Goal: Information Seeking & Learning: Learn about a topic

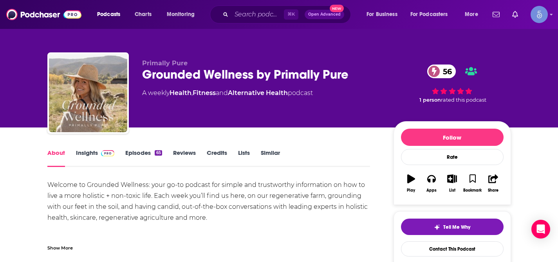
scroll to position [25, 0]
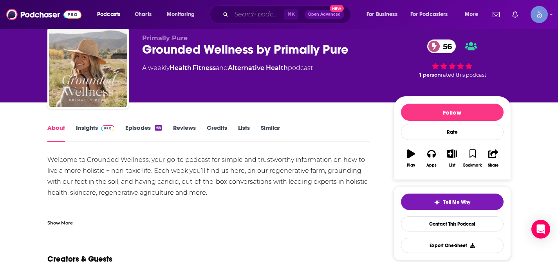
click at [263, 16] on input "Search podcasts, credits, & more..." at bounding box center [258, 14] width 52 height 13
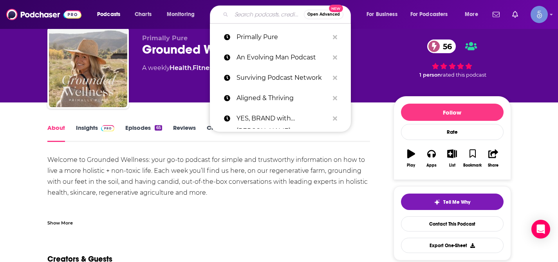
paste input "[PERSON_NAME] Show"
type input "[PERSON_NAME] Show"
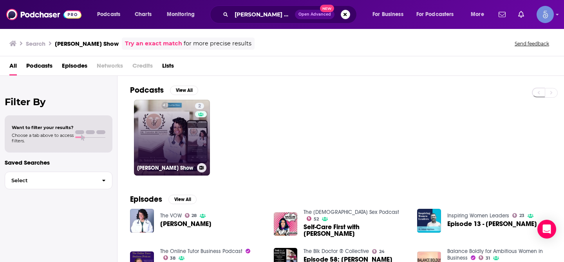
click at [181, 125] on link "2 [PERSON_NAME] Show" at bounding box center [172, 138] width 76 height 76
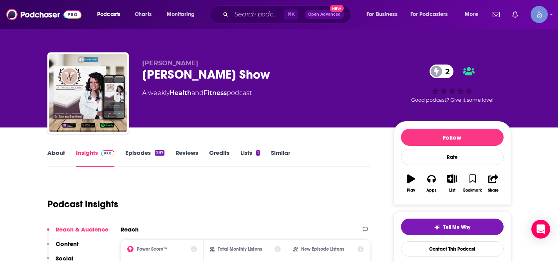
scroll to position [2, 0]
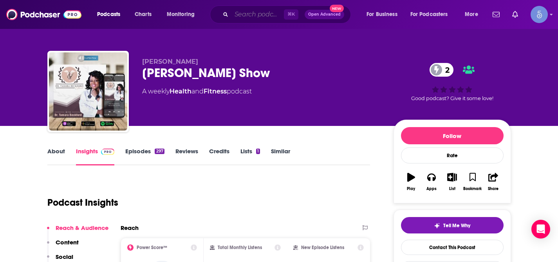
click at [256, 12] on input "Search podcasts, credits, & more..." at bounding box center [258, 14] width 52 height 13
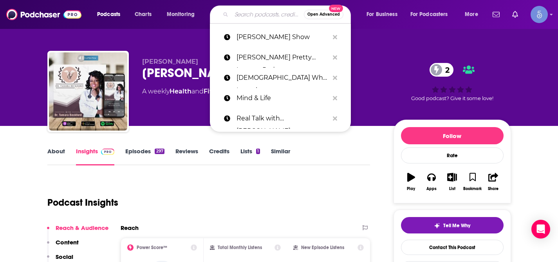
paste input "Motherhood Intended"
type input "Motherhood Intended"
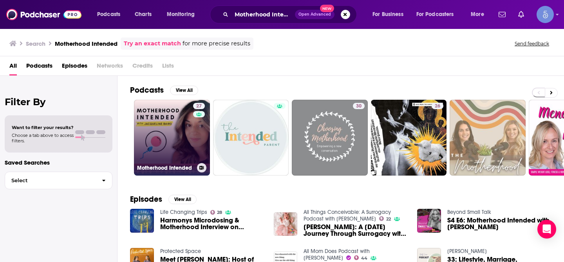
click at [168, 133] on link "27 Motherhood Intended" at bounding box center [172, 138] width 76 height 76
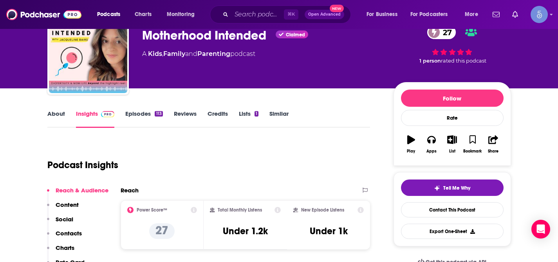
scroll to position [48, 0]
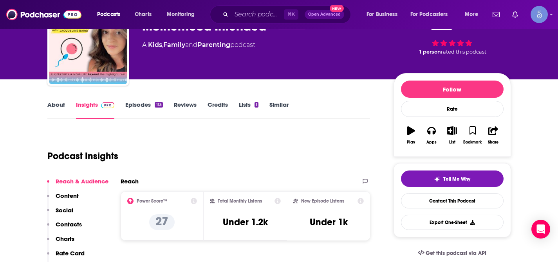
click at [68, 209] on p "Social" at bounding box center [65, 210] width 18 height 7
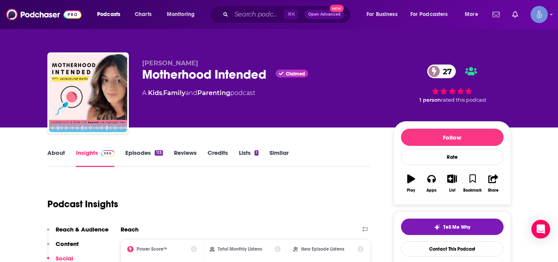
scroll to position [2, 0]
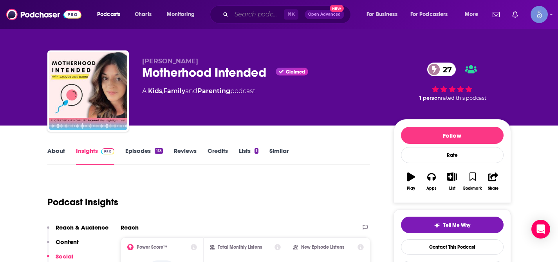
click at [258, 17] on input "Search podcasts, credits, & more..." at bounding box center [258, 14] width 52 height 13
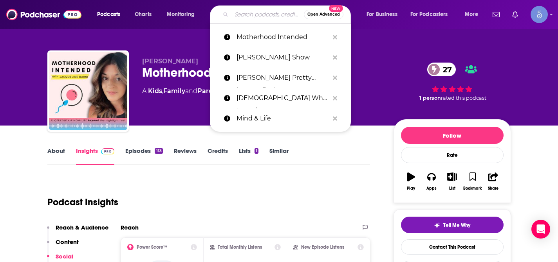
paste input "Moving Through Menopause"
type input "Moving Through Menopause"
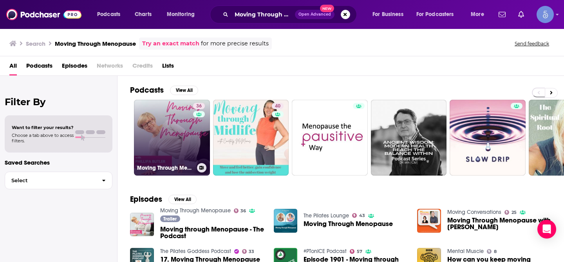
click at [173, 129] on link "36 Moving Through Menopause" at bounding box center [172, 138] width 76 height 76
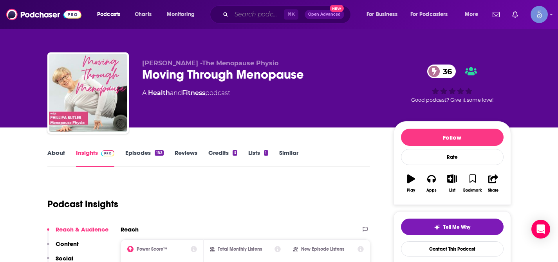
click at [252, 13] on input "Search podcasts, credits, & more..." at bounding box center [258, 14] width 52 height 13
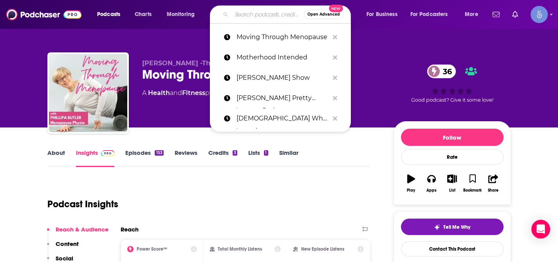
paste input "The Kennetic Hour"
type input "The Kennetic Hour"
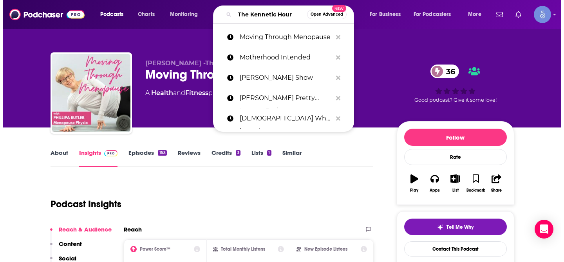
scroll to position [0, 4]
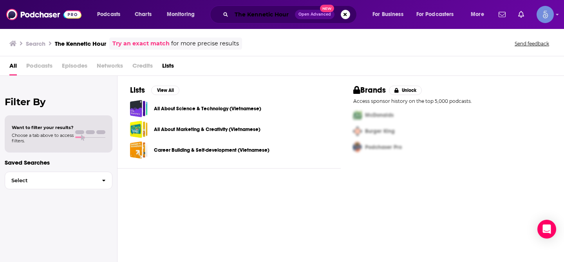
click at [267, 14] on input "The Kennetic Hour" at bounding box center [263, 14] width 63 height 13
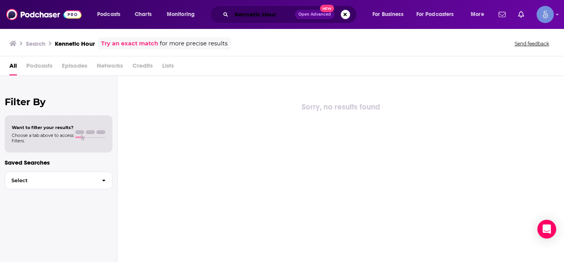
click at [247, 11] on input "Kennetic Hour" at bounding box center [263, 14] width 63 height 13
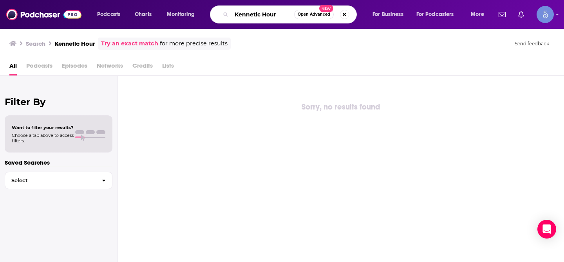
click at [247, 11] on input "Kennetic Hour" at bounding box center [263, 14] width 63 height 13
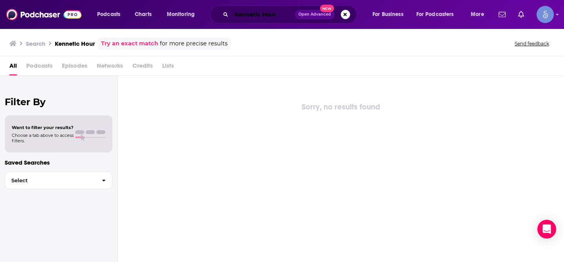
click at [253, 15] on input "Kennetic Hour" at bounding box center [263, 14] width 63 height 13
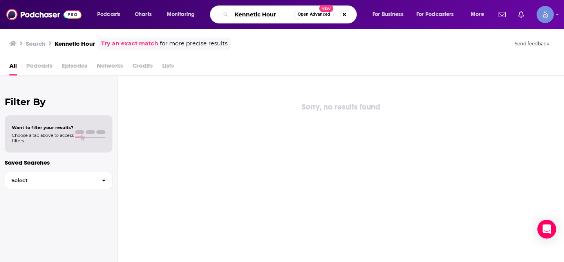
click at [253, 15] on input "Kennetic Hour" at bounding box center [263, 14] width 63 height 13
paste input "The [PERSON_NAME] Show"
type input "The [PERSON_NAME] Show"
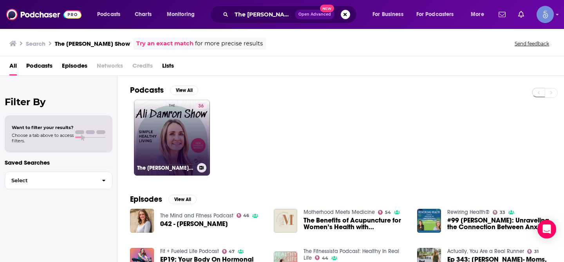
click at [189, 140] on link "36 The [PERSON_NAME] Show" at bounding box center [172, 138] width 76 height 76
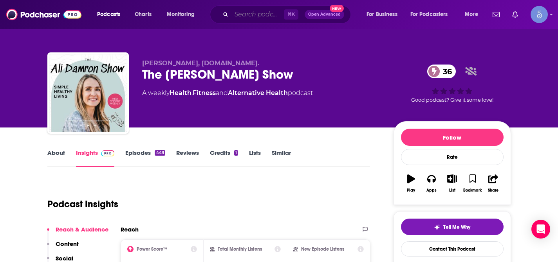
click at [255, 15] on input "Search podcasts, credits, & more..." at bounding box center [258, 14] width 52 height 13
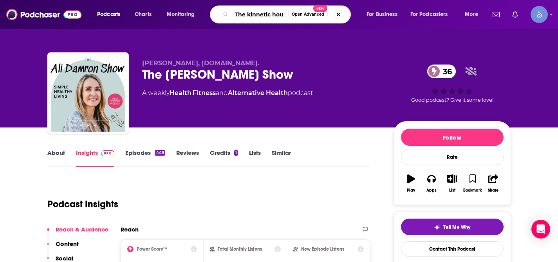
type input "The kinnetic hour"
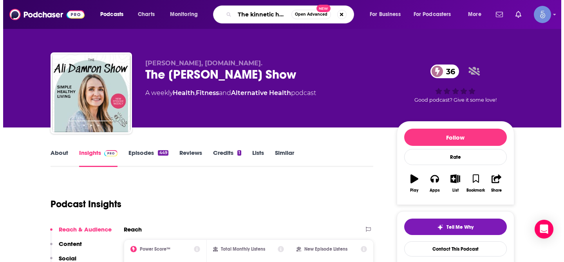
scroll to position [0, 1]
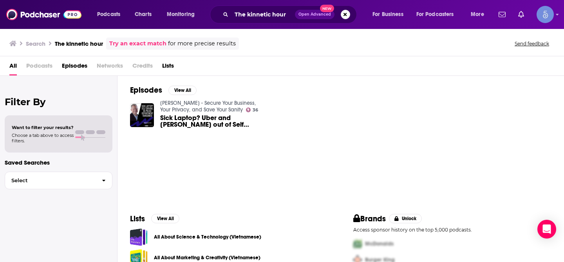
scroll to position [34, 0]
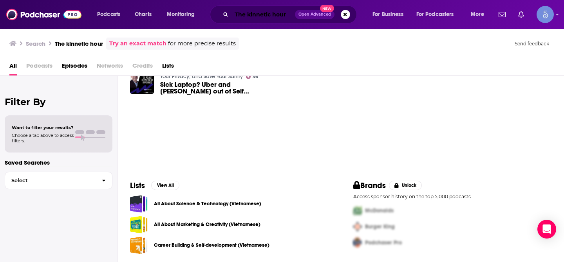
click at [262, 13] on input "The kinnetic hour" at bounding box center [263, 14] width 63 height 13
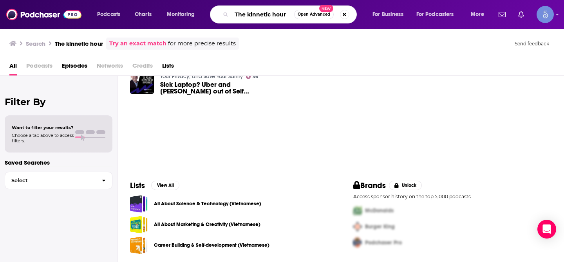
click at [262, 13] on input "The kinnetic hour" at bounding box center [263, 14] width 63 height 13
paste input "Can't Be Contained"
type input "Can't Be Contained"
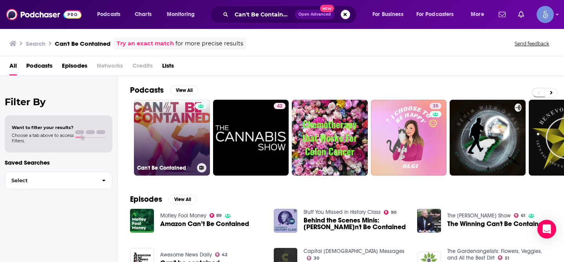
click at [183, 130] on link "Can't Be Contained" at bounding box center [172, 138] width 76 height 76
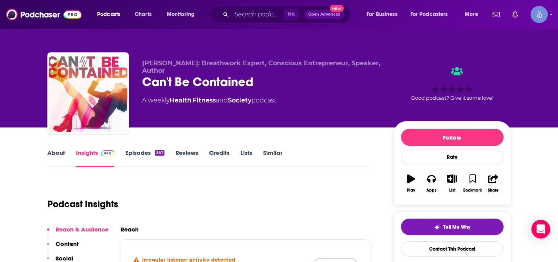
click at [336, 259] on button "Show Anyway" at bounding box center [335, 265] width 43 height 13
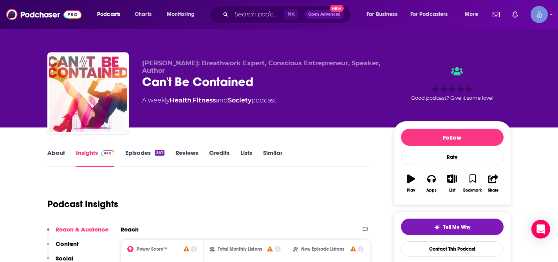
scroll to position [117, 0]
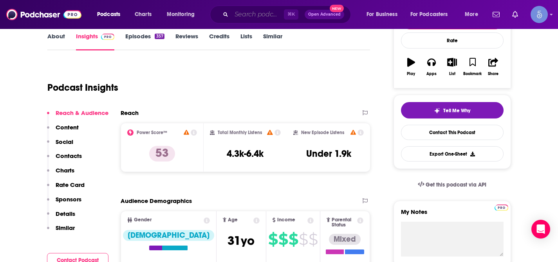
click at [258, 17] on input "Search podcasts, credits, & more..." at bounding box center [258, 14] width 52 height 13
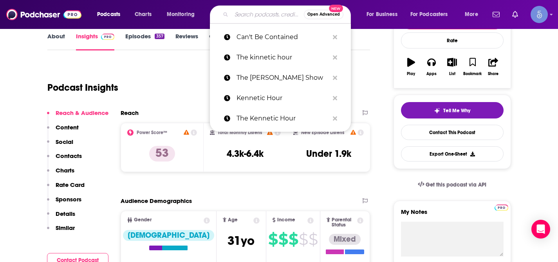
paste input "[PERSON_NAME] & [PERSON_NAME]"
type input "[PERSON_NAME] & [PERSON_NAME]"
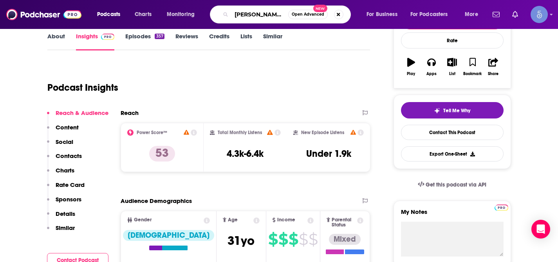
scroll to position [0, 42]
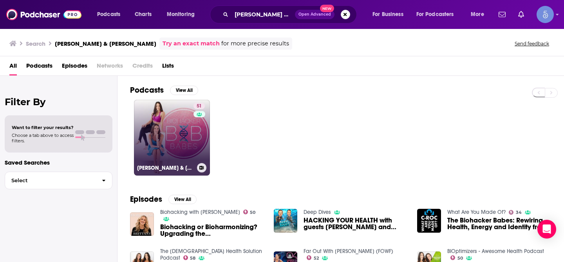
click at [184, 122] on link "51 [PERSON_NAME] & [PERSON_NAME]" at bounding box center [172, 138] width 76 height 76
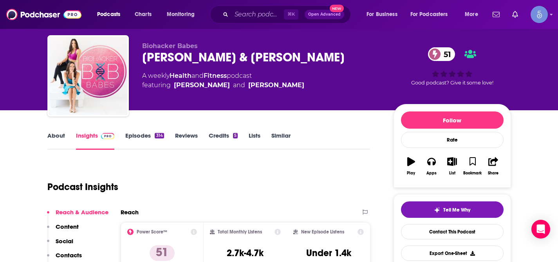
scroll to position [16, 0]
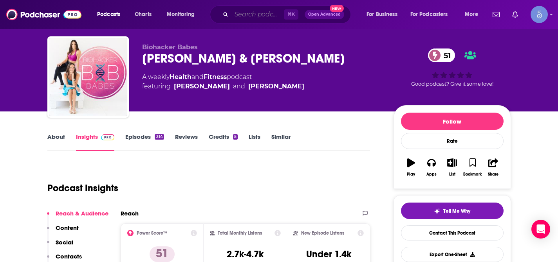
click at [261, 15] on input "Search podcasts, credits, & more..." at bounding box center [258, 14] width 52 height 13
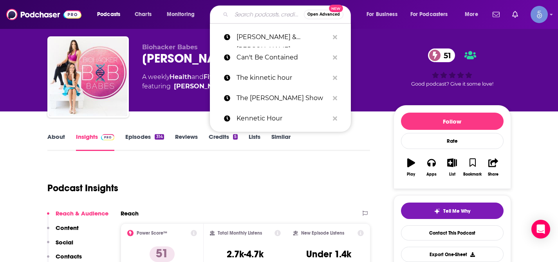
paste input "The Well Drop"
type input "The Well Drop"
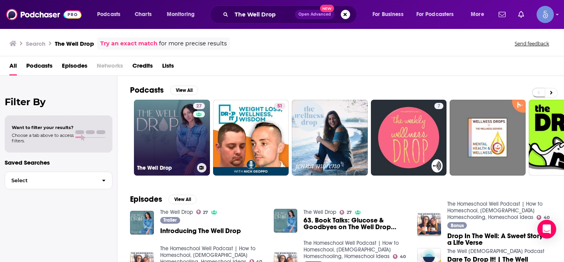
click at [177, 125] on link "27 The Well Drop" at bounding box center [172, 138] width 76 height 76
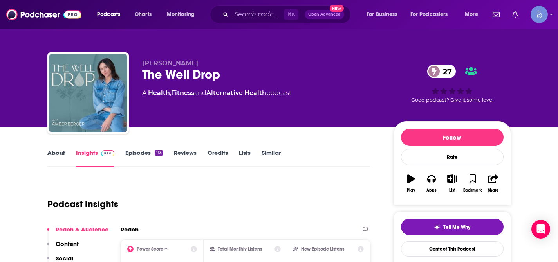
scroll to position [51, 0]
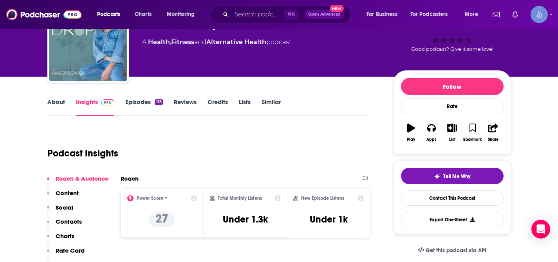
click at [69, 207] on p "Social" at bounding box center [65, 207] width 18 height 7
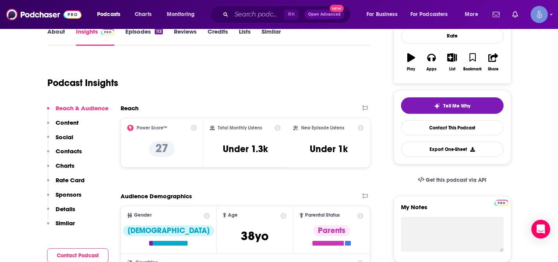
scroll to position [0, 0]
